Goal: Navigation & Orientation: Find specific page/section

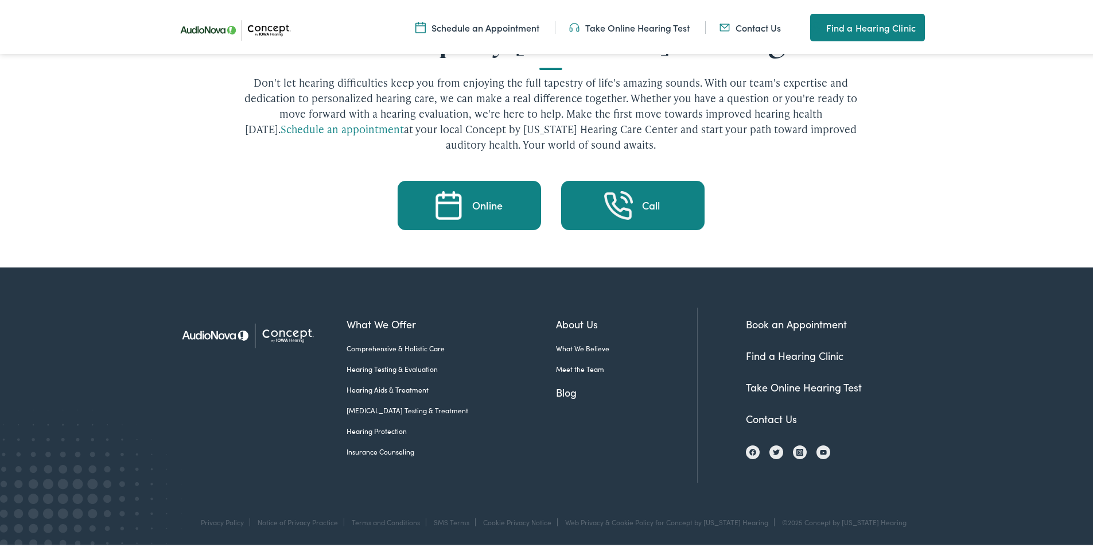
scroll to position [2432, 0]
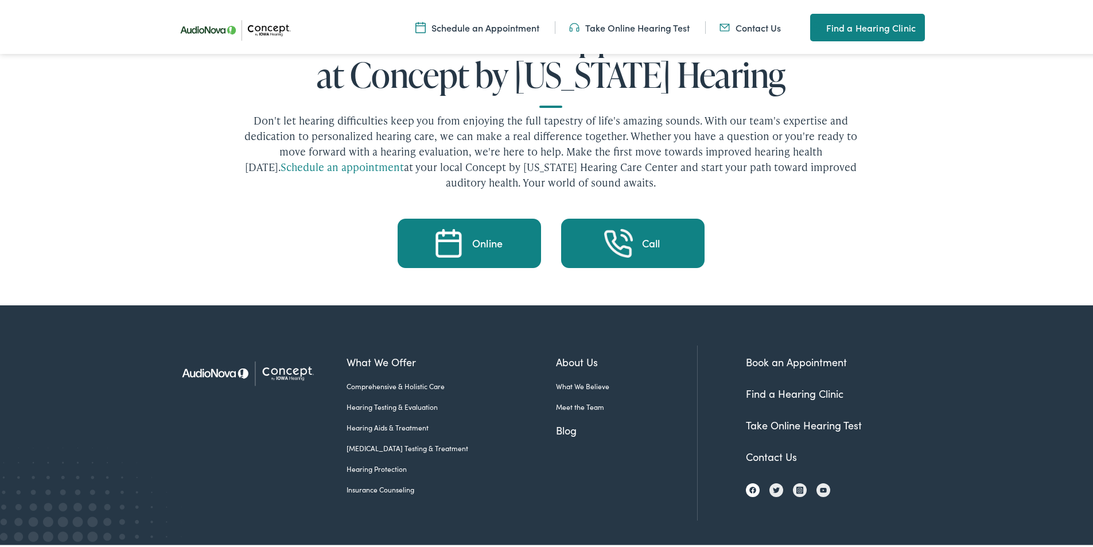
click at [750, 484] on img at bounding box center [753, 487] width 7 height 7
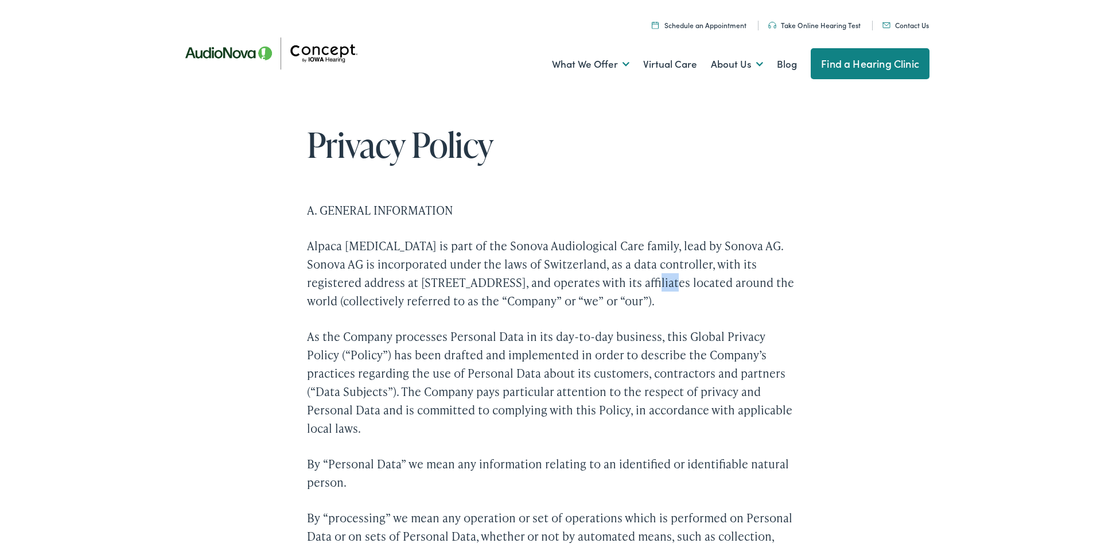
drag, startPoint x: 604, startPoint y: 287, endPoint x: 631, endPoint y: 287, distance: 27.6
click at [631, 287] on p "Alpaca [MEDICAL_DATA] is part of the Sonova Audiological Care family, lead by S…" at bounding box center [551, 270] width 488 height 73
drag, startPoint x: 631, startPoint y: 287, endPoint x: 485, endPoint y: 35, distance: 291.4
click at [632, 287] on p "Alpaca [MEDICAL_DATA] is part of the Sonova Audiological Care family, lead by S…" at bounding box center [551, 270] width 488 height 73
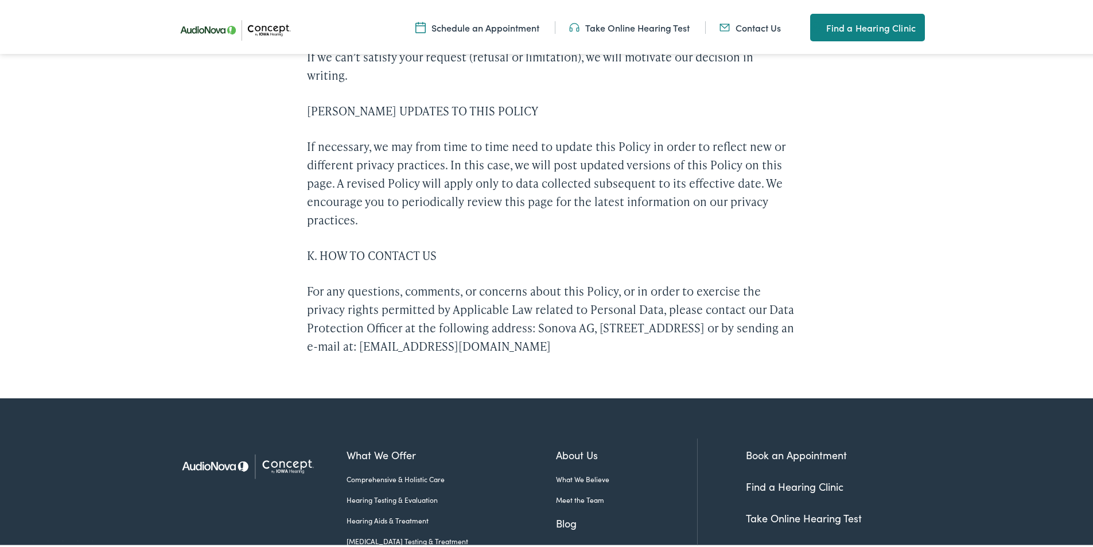
scroll to position [4664, 0]
